Goal: Task Accomplishment & Management: Complete application form

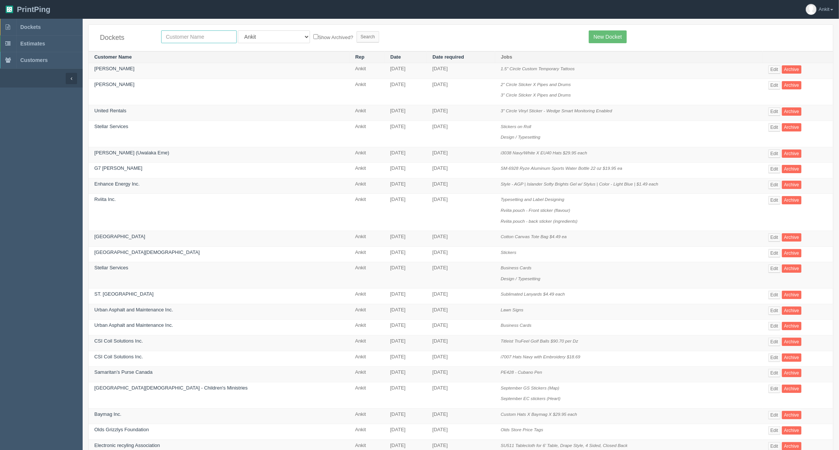
click at [180, 38] on input "text" at bounding box center [198, 36] width 75 height 13
type input "fencing"
click at [356, 31] on input "Search" at bounding box center [367, 36] width 23 height 11
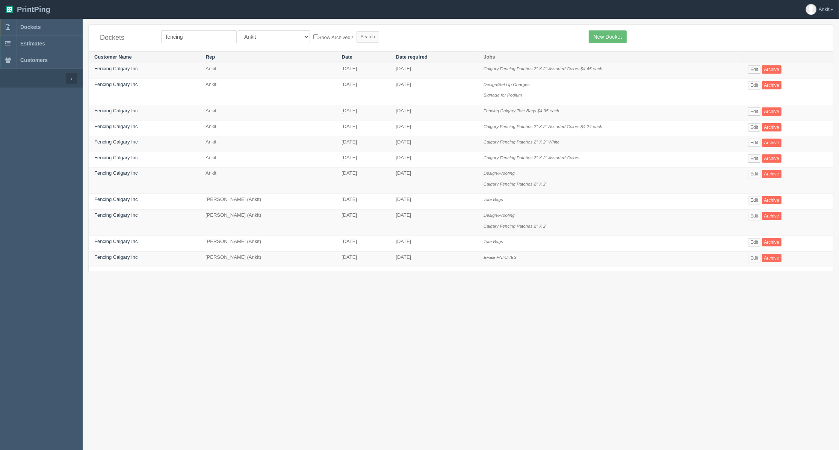
click at [125, 65] on td "Fencing Calgary Inc" at bounding box center [144, 71] width 111 height 16
click at [128, 68] on link "Fencing Calgary Inc" at bounding box center [116, 69] width 44 height 6
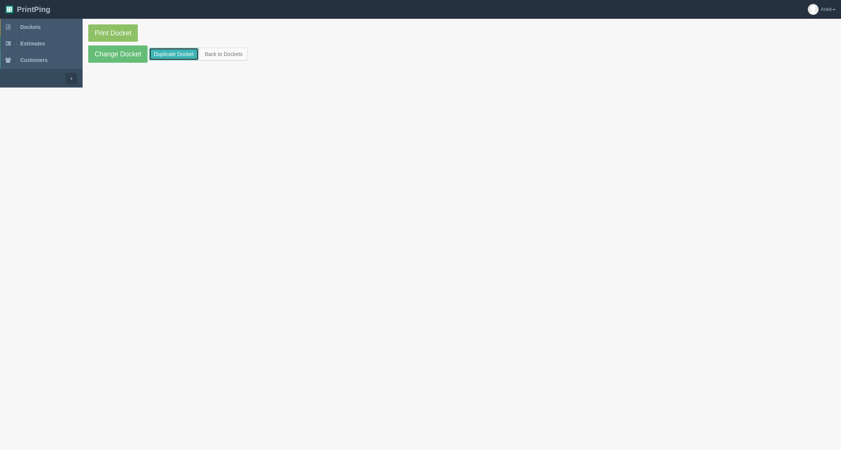
click at [179, 60] on link "Duplicate Docket" at bounding box center [174, 54] width 50 height 13
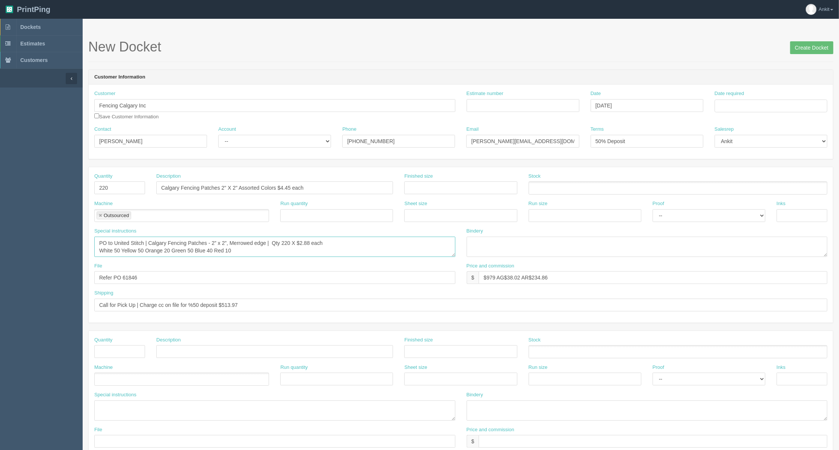
drag, startPoint x: 282, startPoint y: 243, endPoint x: 282, endPoint y: 248, distance: 4.5
click at [282, 248] on textarea "PO to United Stitch | Calgary Fencing Patches - 2” x 2”, Merrowed edge | Qty 22…" at bounding box center [274, 247] width 361 height 20
type textarea "PO to United Stitch | Calgary Fencing Patches - 2” x 2”, Merrowed edge | Qty 35…"
click at [519, 105] on input "Estimate number" at bounding box center [522, 105] width 113 height 13
type input "6085"
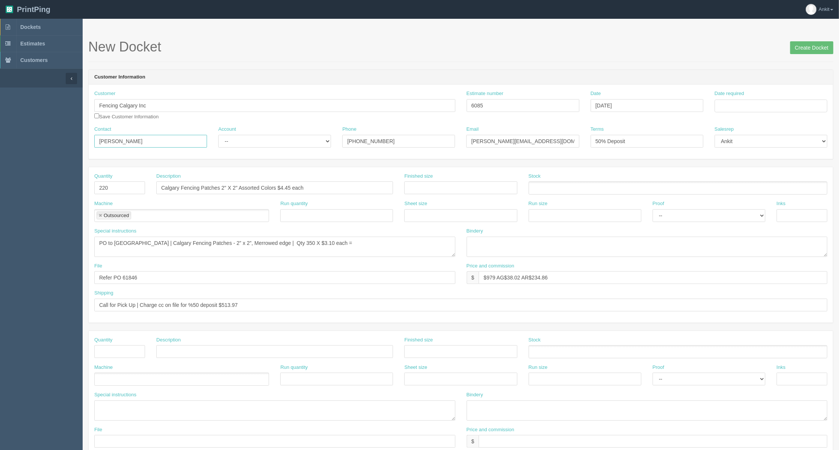
drag, startPoint x: 165, startPoint y: 140, endPoint x: 90, endPoint y: 146, distance: 75.4
click at [90, 146] on div "Contact Jeremy Hill" at bounding box center [151, 139] width 124 height 27
type input "Lynn"
click at [267, 146] on select "-- Existing Client Allrush Client Rep Client" at bounding box center [274, 141] width 113 height 13
select select "Allrush Client"
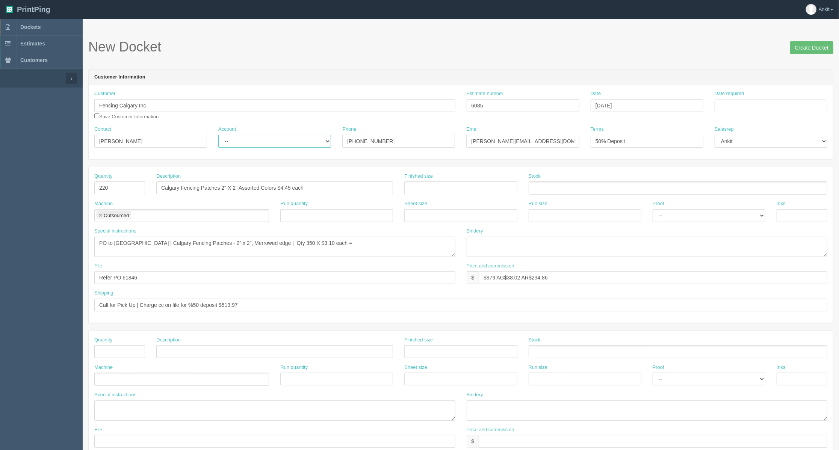
click at [218, 135] on select "-- Existing Client Allrush Client Rep Client" at bounding box center [274, 141] width 113 height 13
click at [397, 142] on input "403-710-1493" at bounding box center [398, 141] width 113 height 13
drag, startPoint x: 385, startPoint y: 140, endPoint x: 406, endPoint y: 143, distance: 21.3
click at [385, 140] on input "403-710-1493 (jeremy)" at bounding box center [398, 141] width 113 height 13
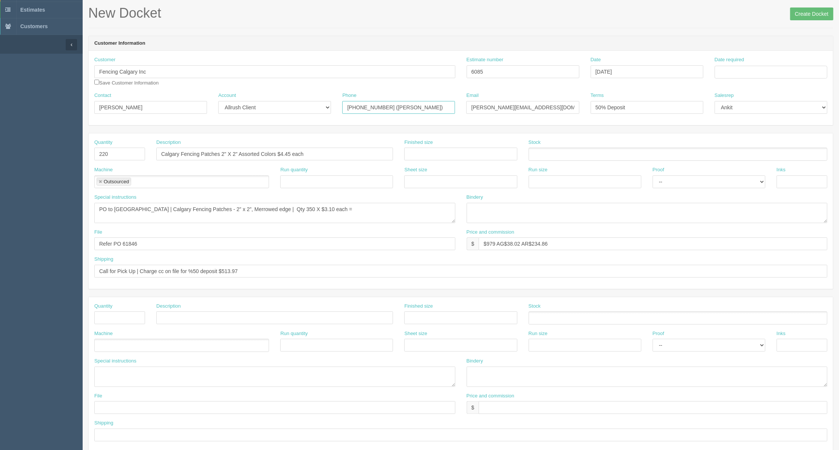
scroll to position [50, 0]
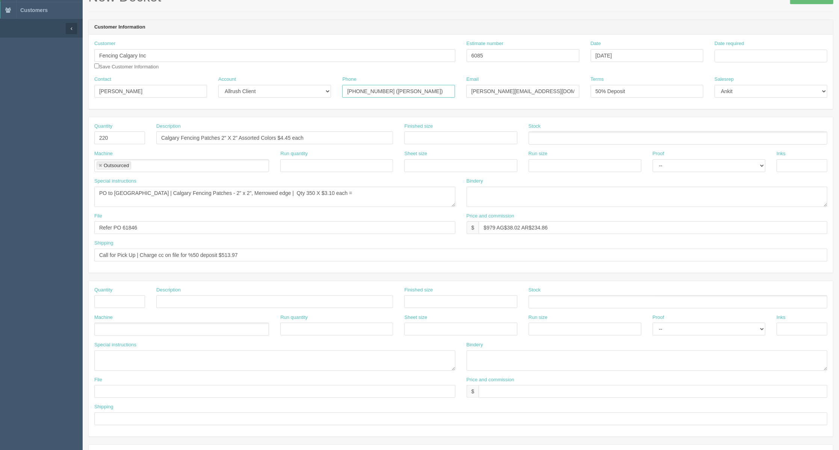
type input "403-710-1493 (Jeremy)"
drag, startPoint x: 136, startPoint y: 254, endPoint x: 75, endPoint y: 251, distance: 60.5
click at [75, 251] on section "Dockets Estimates Customers" at bounding box center [419, 300] width 839 height 663
drag, startPoint x: 196, startPoint y: 255, endPoint x: 226, endPoint y: 257, distance: 30.1
click at [196, 255] on input "email client for pick up | Charge cc on file for %50 deposit $513.97" at bounding box center [460, 255] width 733 height 13
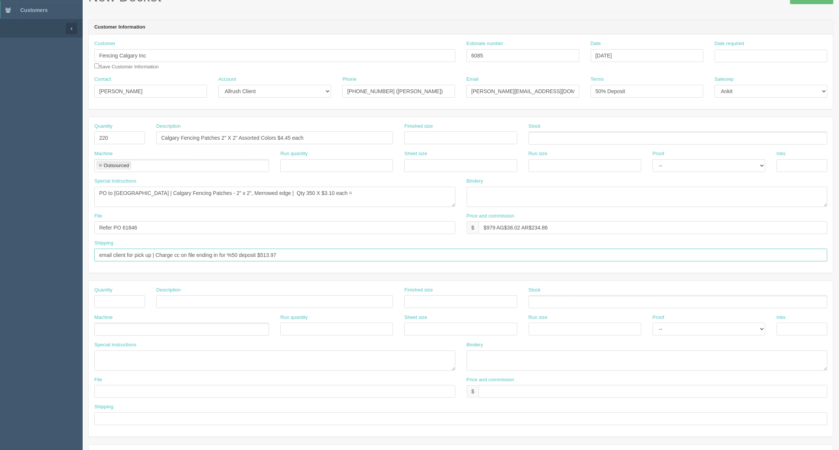
paste input "1626"
type input "email client for pick up | Charge cc on file ending in 1626 for %50 deposit $"
click at [340, 193] on textarea "PO to United Stitch | Calgary Fencing Patches - 2” x 2”, Merrowed edge | Qty 22…" at bounding box center [274, 197] width 361 height 20
type textarea "PO to United Stitch | Calgary Fencing Patches - 2” x 2”, Merrowed edge | Qty 35…"
drag, startPoint x: 287, startPoint y: 264, endPoint x: 282, endPoint y: 258, distance: 7.5
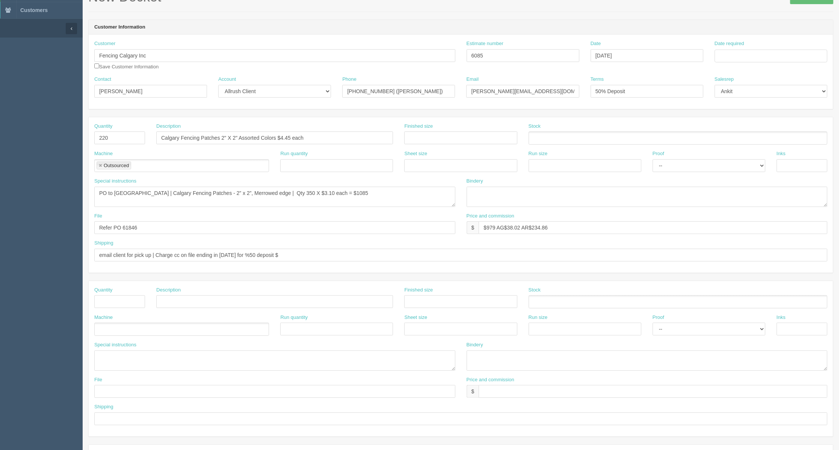
click at [287, 264] on div "Shipping email client for pick up | Charge cc on file ending in 1626 for %50 de…" at bounding box center [461, 253] width 744 height 27
click at [282, 255] on input "email client for pick up | Charge cc on file ending in 1626 for %50 deposit $" at bounding box center [460, 255] width 733 height 13
type input "email client for pick up | Charge cc on file ending in [DATE] for %50 deposit $…"
click at [267, 193] on textarea "PO to United Stitch | Calgary Fencing Patches - 2” x 2”, Merrowed edge | Qty 22…" at bounding box center [274, 197] width 361 height 20
click at [385, 194] on textarea "PO to United Stitch | Calgary Fencing Patches - 2” x 2”, Merrowed edge | Qty 22…" at bounding box center [274, 197] width 361 height 20
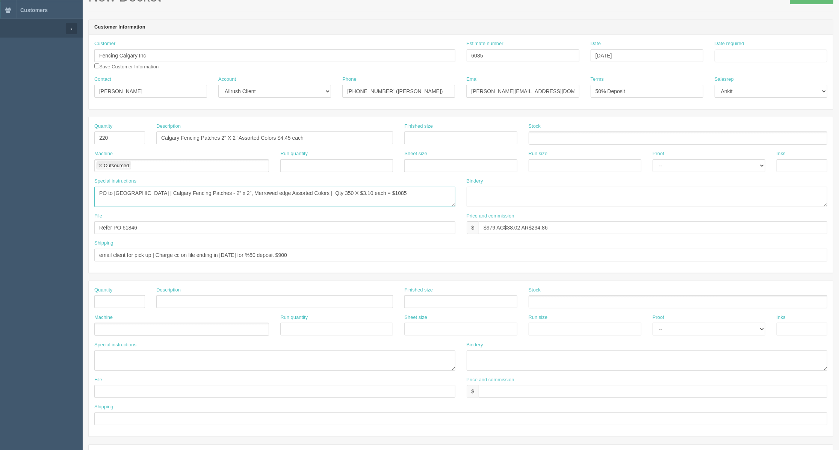
type textarea "PO to [GEOGRAPHIC_DATA] | Calgary Fencing Patches - 2” x 2”, Merrowed edge Asso…"
drag, startPoint x: 558, startPoint y: 229, endPoint x: 466, endPoint y: 229, distance: 91.6
click at [466, 229] on div "$ $979 AG$38.02 AR$234.86" at bounding box center [646, 227] width 361 height 13
click at [509, 225] on input "$" at bounding box center [652, 227] width 349 height 13
type input "$1715 AG$65.10 AR$458.89"
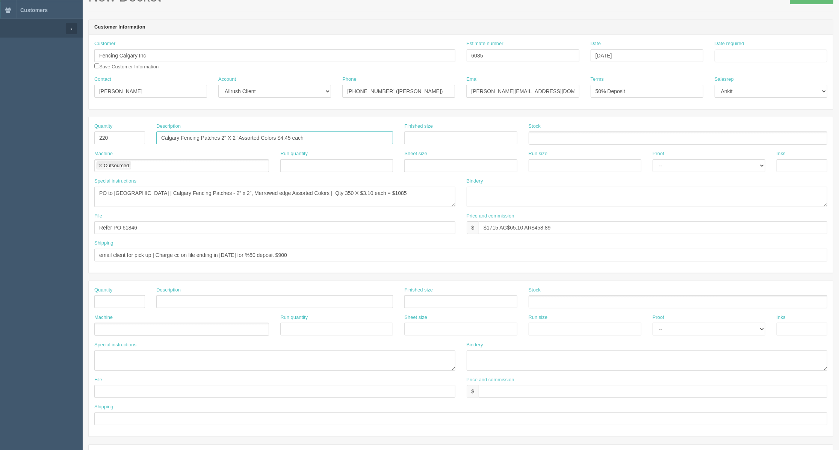
click at [311, 137] on input "Calgary Fencing Patches 2" X 2" Assorted Colors $4.45 each" at bounding box center [274, 137] width 237 height 13
type input "Calgary Fencing Patches 2" X 2" Assorted Colors $4.90 each"
click at [96, 64] on input "checkbox" at bounding box center [96, 65] width 5 height 5
checkbox input "true"
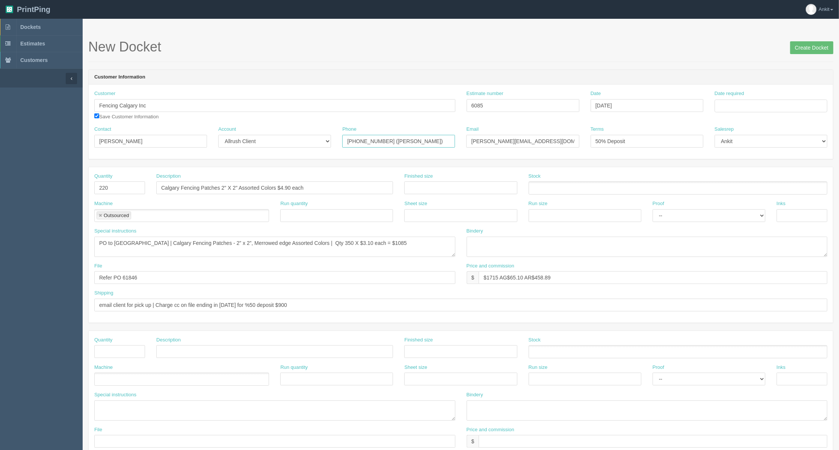
drag, startPoint x: 422, startPoint y: 141, endPoint x: 337, endPoint y: 141, distance: 85.3
click at [337, 141] on div "Phone 403-710-1493 (Jeremy)" at bounding box center [398, 139] width 124 height 27
type input "email preffered"
drag, startPoint x: 548, startPoint y: 140, endPoint x: 430, endPoint y: 129, distance: 118.8
click at [439, 134] on div "Contact Lynn Account -- Existing Client Allrush Client Rep Client Phone email p…" at bounding box center [461, 139] width 744 height 27
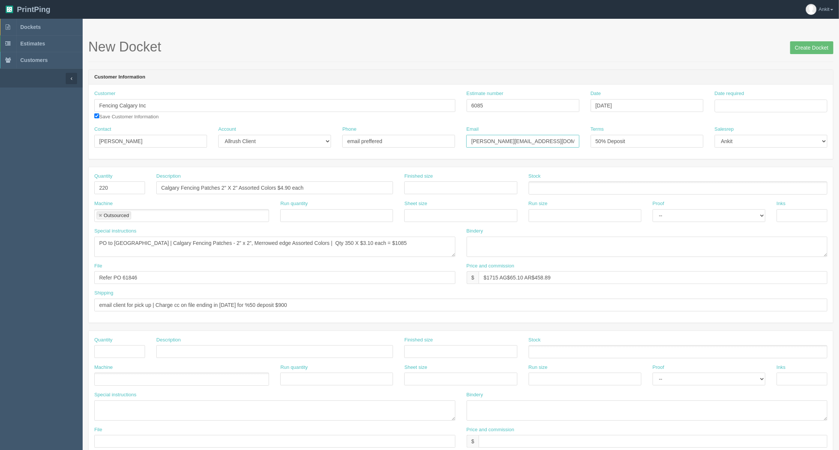
paste input "admin"
type input "[EMAIL_ADDRESS][DOMAIN_NAME]"
click at [396, 140] on input "email preffered" at bounding box center [398, 141] width 113 height 13
drag, startPoint x: 394, startPoint y: 142, endPoint x: 305, endPoint y: 137, distance: 88.4
click at [305, 137] on div "Contact Lynn Account -- Existing Client Allrush Client Rep Client Phone email p…" at bounding box center [461, 139] width 744 height 27
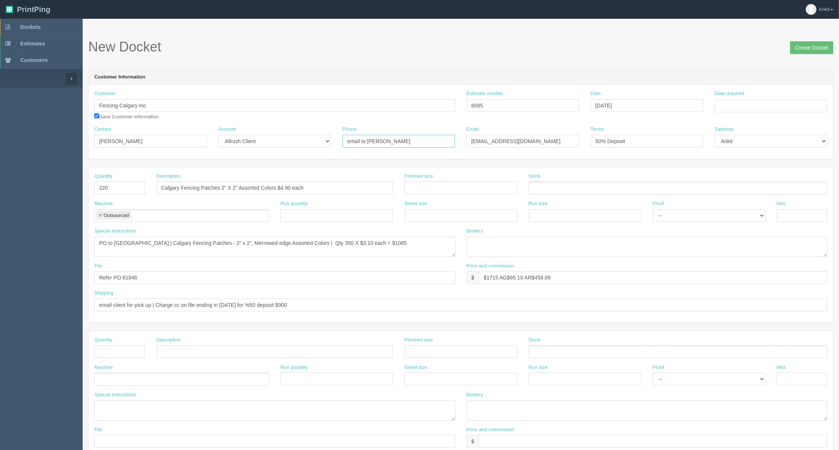
type input "email to [PERSON_NAME]"
click at [353, 164] on form "New Docket Create Docket Customer Information Customer Fencing Calgary Inc Save…" at bounding box center [460, 354] width 745 height 631
drag, startPoint x: 547, startPoint y: 146, endPoint x: 439, endPoint y: 146, distance: 108.2
click at [439, 146] on div "Contact Lynn Account -- Existing Client Allrush Client Rep Client Phone email t…" at bounding box center [461, 139] width 744 height 27
click at [422, 164] on form "New Docket Create Docket Customer Information Customer Fencing Calgary Inc Save…" at bounding box center [460, 354] width 745 height 631
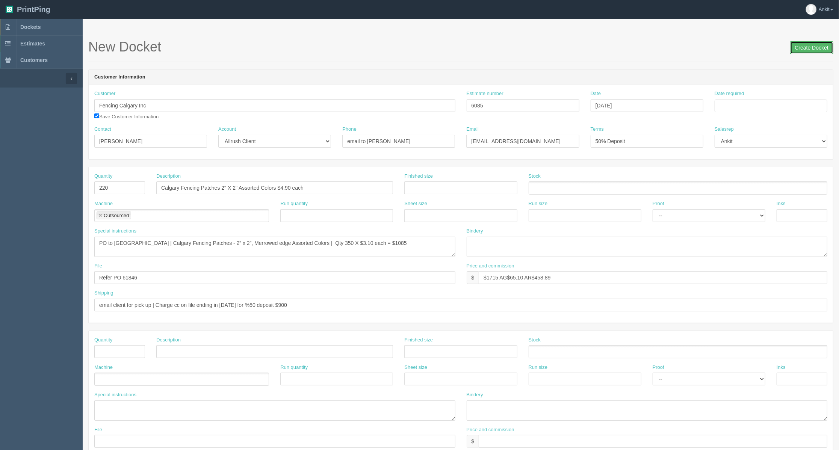
click at [803, 44] on input "Create Docket" at bounding box center [811, 47] width 43 height 13
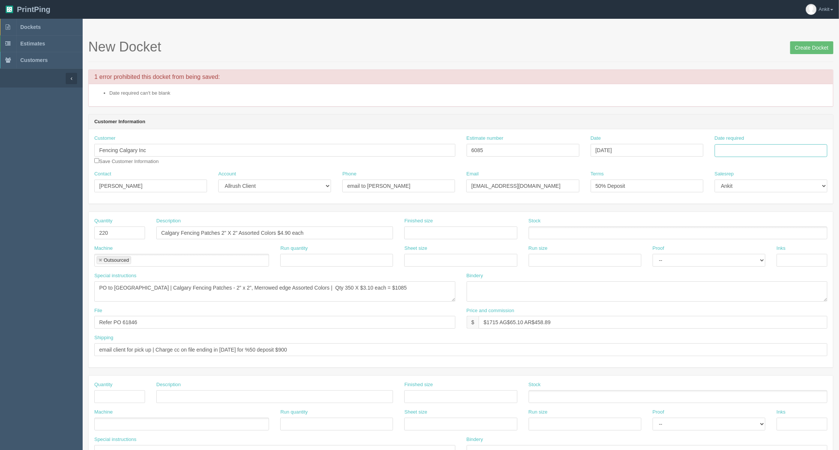
click at [735, 152] on input "Date required" at bounding box center [770, 150] width 113 height 13
click at [735, 149] on input "Date required" at bounding box center [770, 150] width 113 height 13
click at [741, 116] on td "30" at bounding box center [741, 115] width 9 height 11
type input "[DATE]"
click at [711, 164] on div "Customer Fencing Calgary Inc Save Customer Information Estimate number 6085 Dat…" at bounding box center [461, 153] width 744 height 36
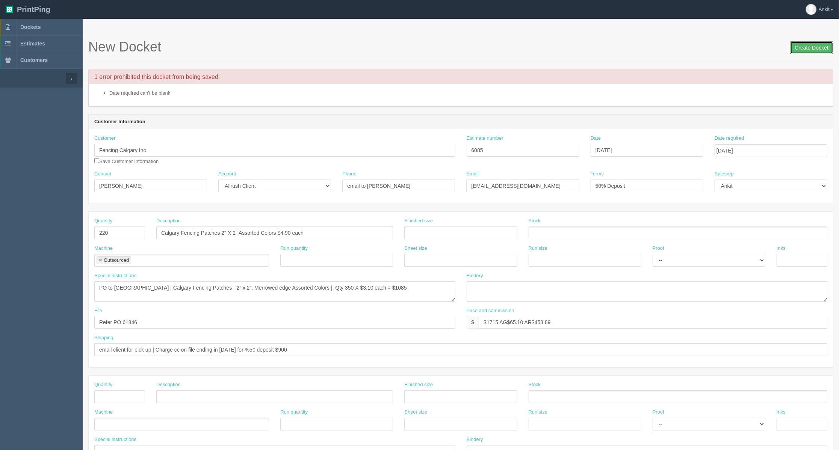
click at [798, 50] on input "Create Docket" at bounding box center [811, 47] width 43 height 13
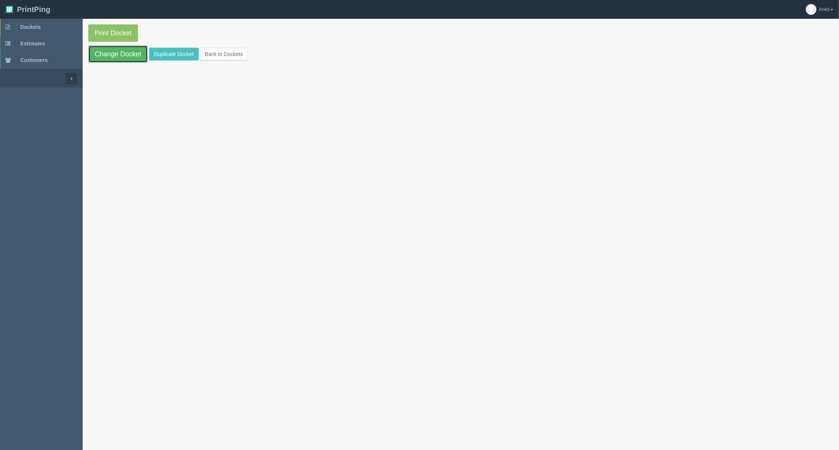
click at [122, 59] on link "Change Docket" at bounding box center [117, 53] width 59 height 17
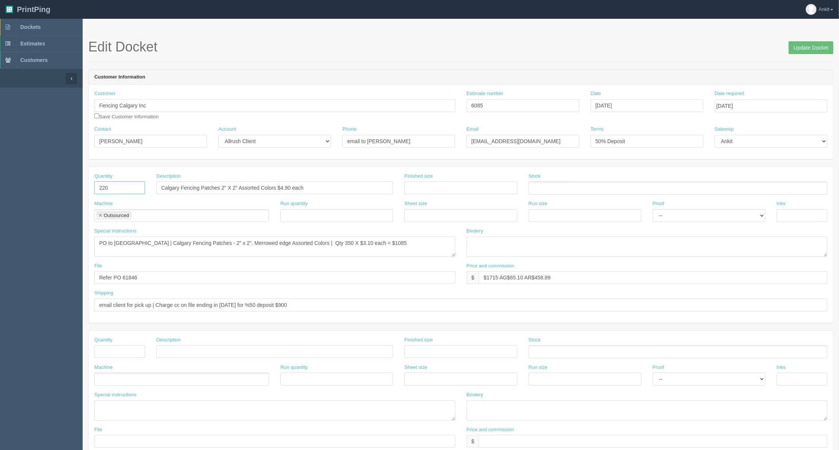
drag, startPoint x: 112, startPoint y: 185, endPoint x: 86, endPoint y: 187, distance: 25.6
click at [86, 187] on section "Edit Docket Update Docket Customer Information Customer Fencing Calgary Inc Sav…" at bounding box center [461, 350] width 756 height 663
type input "350"
click at [392, 243] on textarea "PO to United Stitch | Calgary Fencing Patches - 2” x 2”, Merrowed edge Assorted…" at bounding box center [274, 247] width 361 height 20
click at [267, 242] on textarea "PO to [GEOGRAPHIC_DATA] | Calgary Fencing Patches - 2” x 2”, Merrowed edge Asso…" at bounding box center [274, 247] width 361 height 20
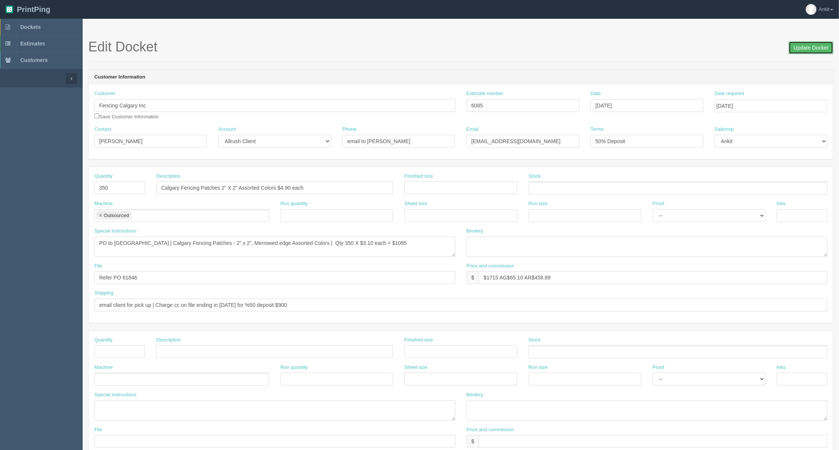
click at [801, 44] on input "Update Docket" at bounding box center [810, 47] width 45 height 13
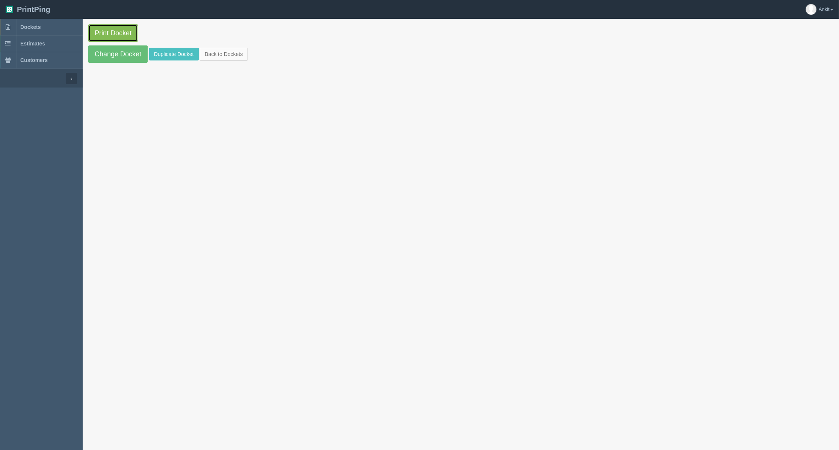
click at [106, 38] on link "Print Docket" at bounding box center [113, 32] width 50 height 17
click at [135, 55] on link "Change Docket" at bounding box center [117, 53] width 59 height 17
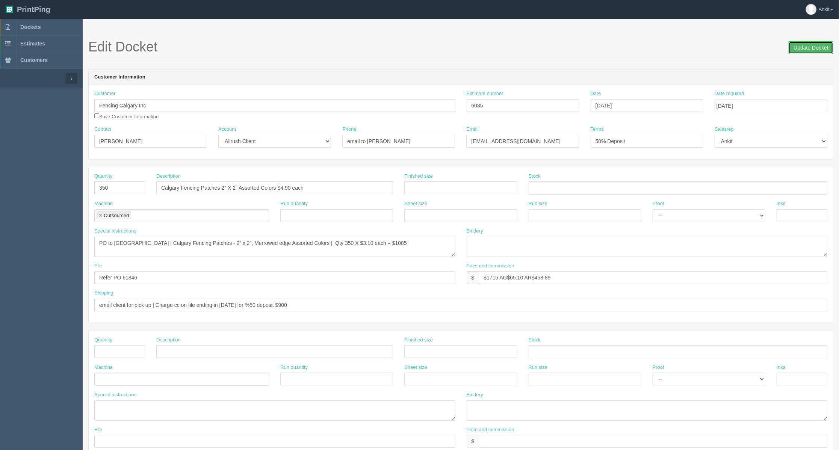
click at [828, 42] on input "Update Docket" at bounding box center [810, 47] width 45 height 13
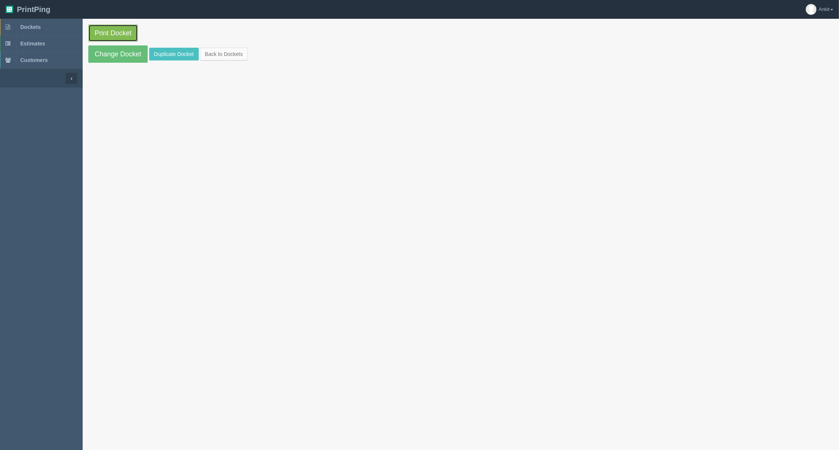
click at [125, 35] on link "Print Docket" at bounding box center [113, 32] width 50 height 17
